Goal: Contribute content: Add original content to the website for others to see

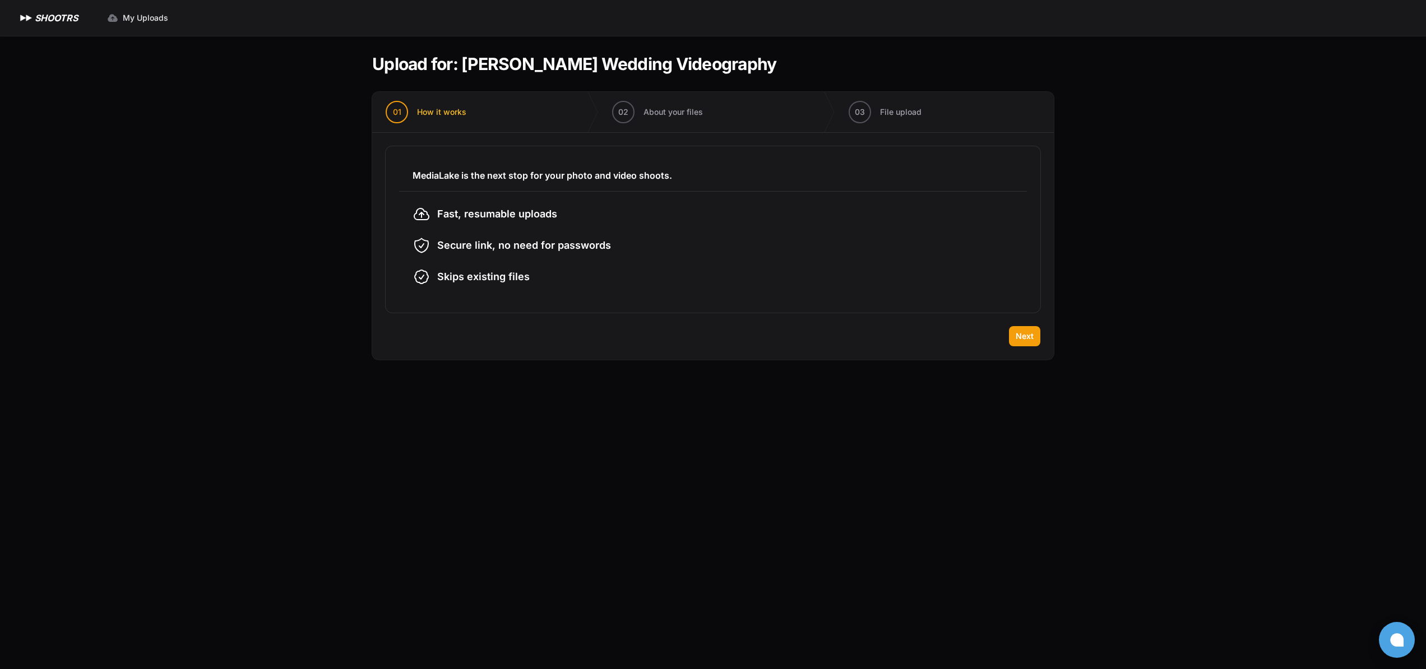
click at [977, 150] on section "MediaLake is the next stop for your photo and video shoots. Fast, resumable upl…" at bounding box center [713, 229] width 655 height 166
click at [1020, 338] on span "Next" at bounding box center [1024, 336] width 18 height 11
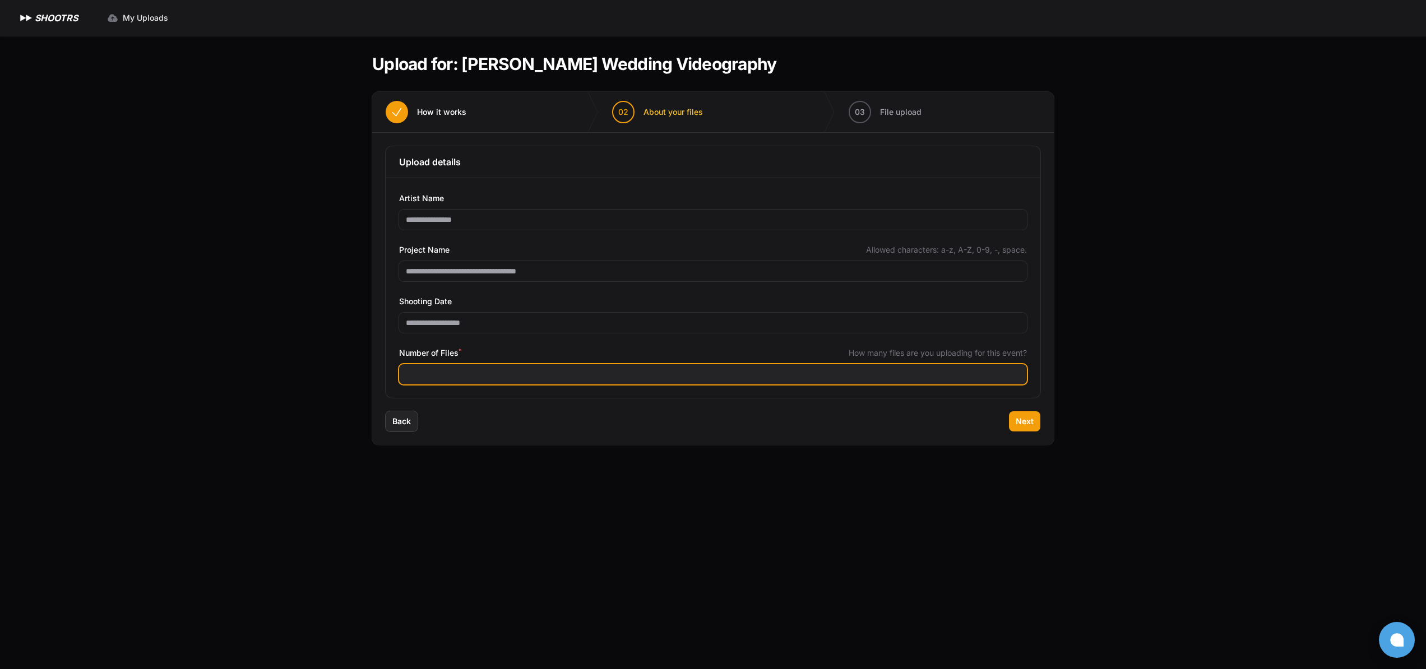
click at [995, 381] on input "Number of Files *" at bounding box center [713, 374] width 628 height 20
type input "*"
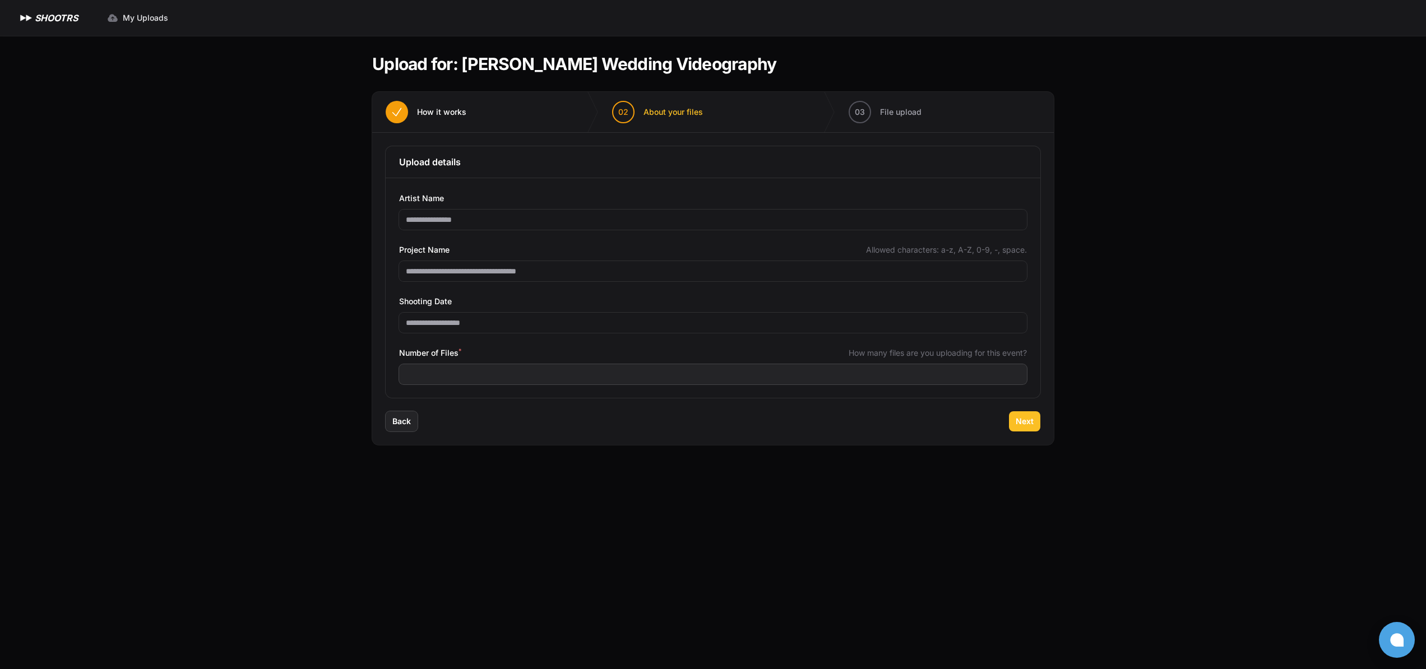
click at [1026, 422] on span "Next" at bounding box center [1024, 421] width 18 height 11
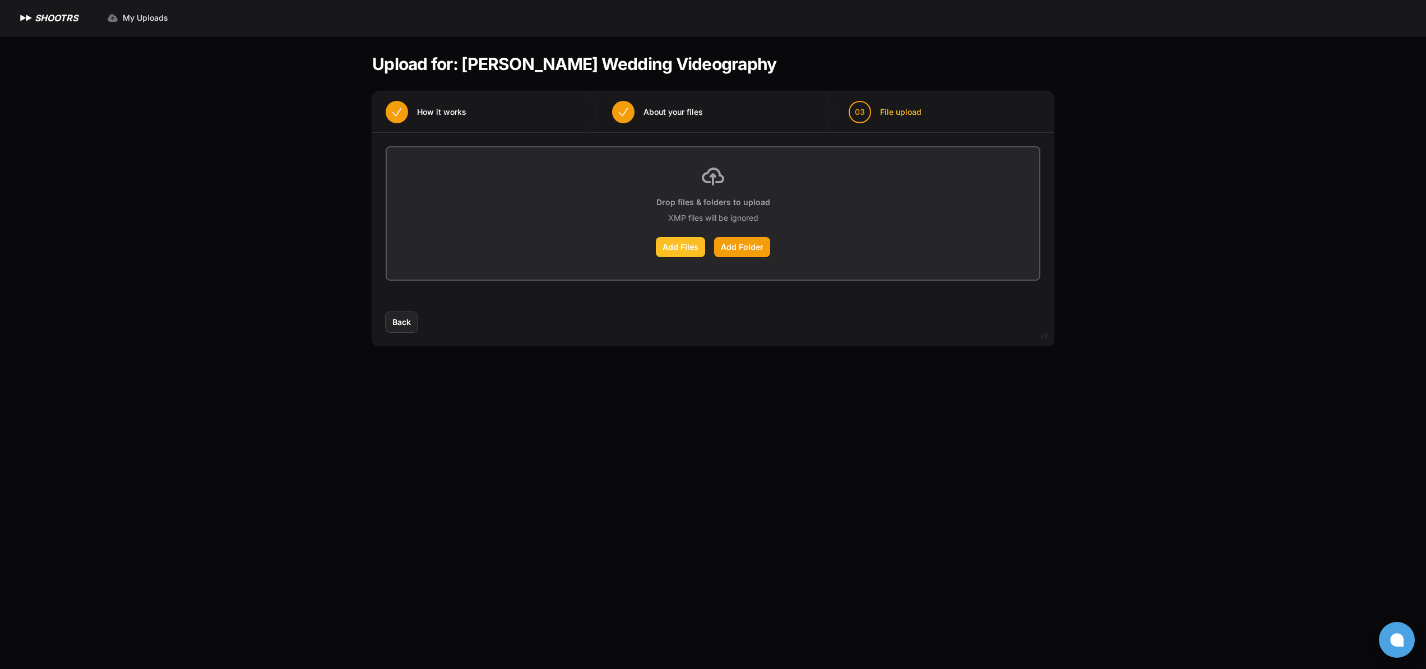
click at [687, 246] on label "Add Files" at bounding box center [680, 247] width 49 height 20
click at [0, 0] on input "Add Files" at bounding box center [0, 0] width 0 height 0
